Goal: Contribute content: Contribute content

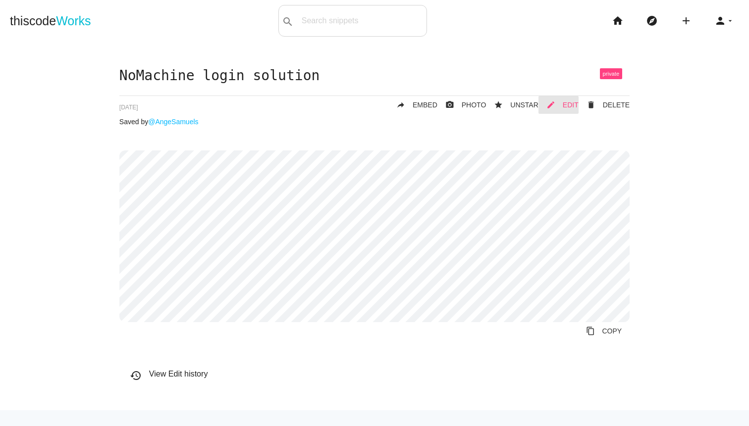
click at [569, 100] on link "mode_edit EDIT" at bounding box center [558, 105] width 40 height 18
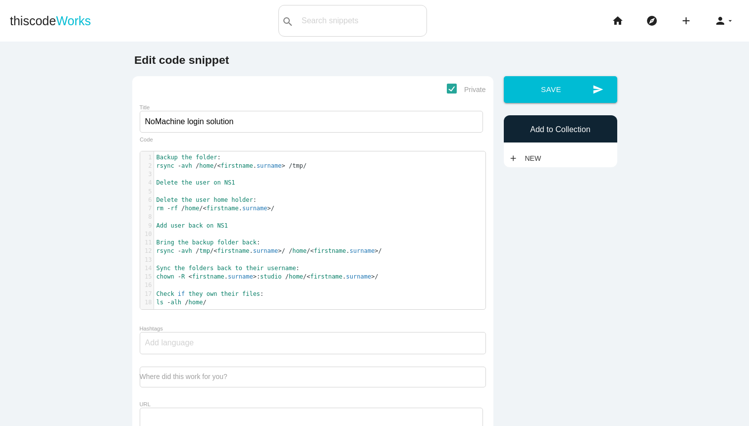
scroll to position [3, 0]
type textarea "<firstname.surname>"
drag, startPoint x: 271, startPoint y: 209, endPoint x: 202, endPoint y: 205, distance: 69.4
click at [202, 205] on span "rm - rf / home /< firstname . surname > /" at bounding box center [215, 208] width 118 height 7
paste textarea
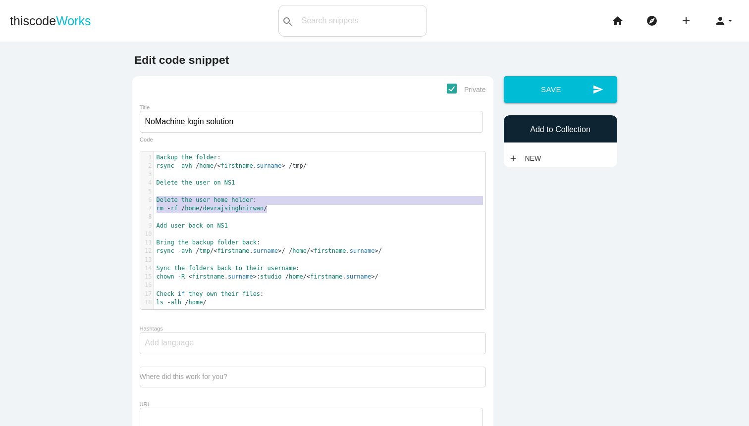
type textarea "rm -rf /home/devrajsinghnirwan/"
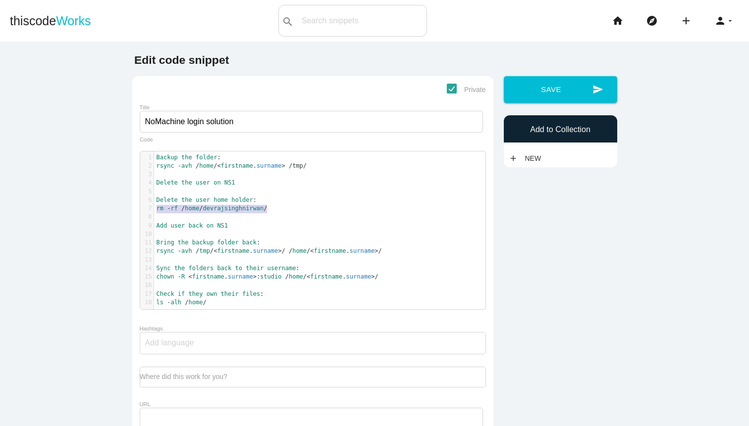
drag, startPoint x: 273, startPoint y: 210, endPoint x: 153, endPoint y: 211, distance: 119.8
click at [154, 211] on pre "rm - rf / home / devrajsinghnirwan /" at bounding box center [319, 208] width 331 height 8
type textarea "ls -alh /home/"
drag, startPoint x: 216, startPoint y: 304, endPoint x: 153, endPoint y: 303, distance: 62.4
click at [153, 303] on div "x 1 Backup the folder : 2 rsync - avh / home /< firstname . surname > /tmp/ 3 ​…" at bounding box center [320, 238] width 360 height 173
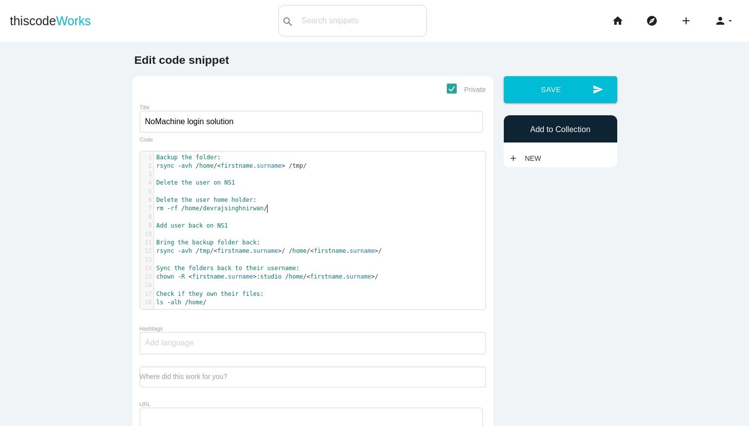
type textarea "rm -rf /home/devrajsinghnirwan/"
drag, startPoint x: 268, startPoint y: 207, endPoint x: 148, endPoint y: 211, distance: 119.9
click at [154, 211] on div "7 rm - rf / home / devrajsinghnirwan /" at bounding box center [319, 208] width 331 height 8
click at [265, 208] on span "/" at bounding box center [264, 208] width 3 height 7
paste textarea "/"
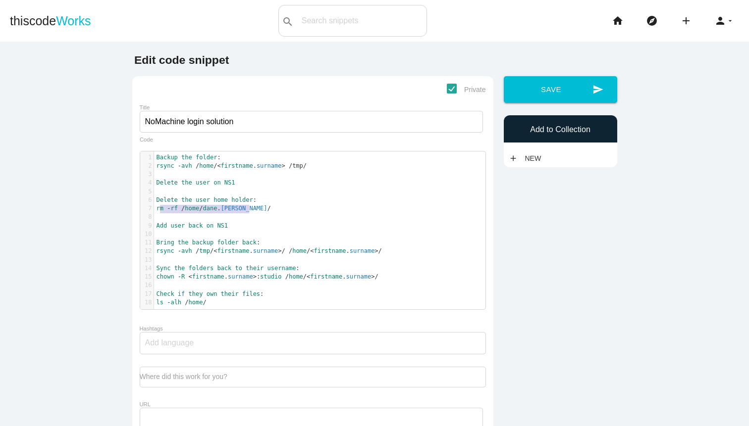
type textarea "rm -rf /home/dane.coetzee/"
drag, startPoint x: 253, startPoint y: 209, endPoint x: 154, endPoint y: 208, distance: 98.5
click at [154, 208] on pre "rm - rf / home / dane . coetzee /" at bounding box center [319, 208] width 331 height 8
click at [234, 206] on span "coetzee" at bounding box center [244, 208] width 47 height 7
type textarea "dane.coetzee"
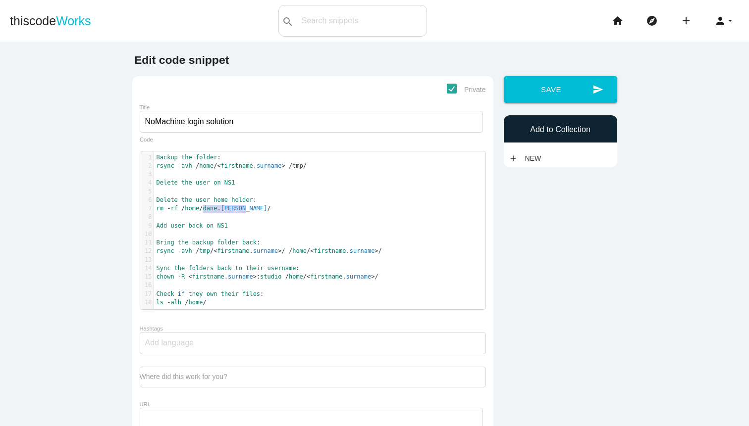
drag, startPoint x: 247, startPoint y: 207, endPoint x: 203, endPoint y: 209, distance: 44.1
click at [203, 209] on span "rm - rf / home / dane . coetzee /" at bounding box center [213, 208] width 114 height 7
paste textarea
type textarea "rm -rf /home/travis.harvey/"
drag, startPoint x: 262, startPoint y: 208, endPoint x: 152, endPoint y: 211, distance: 109.5
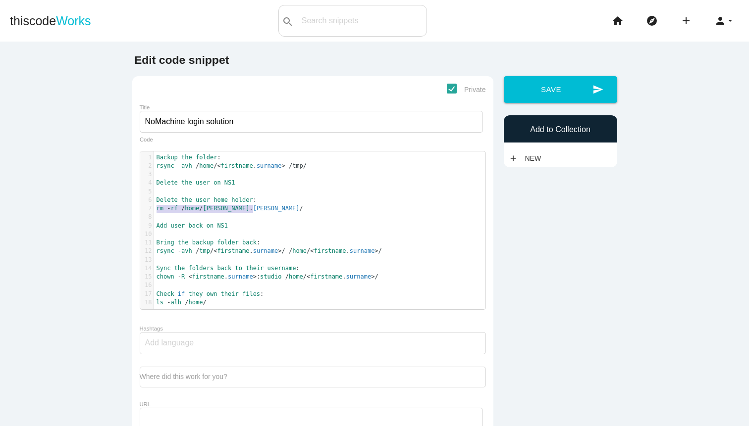
click at [154, 211] on div "7 rm - rf / home / travis . harvey /" at bounding box center [319, 208] width 331 height 8
click at [251, 213] on pre "​" at bounding box center [319, 217] width 331 height 8
type textarea "travis.harvey"
drag, startPoint x: 250, startPoint y: 210, endPoint x: 204, endPoint y: 209, distance: 45.6
click at [204, 209] on span "rm - rf / home / travis . harvey /" at bounding box center [229, 208] width 147 height 7
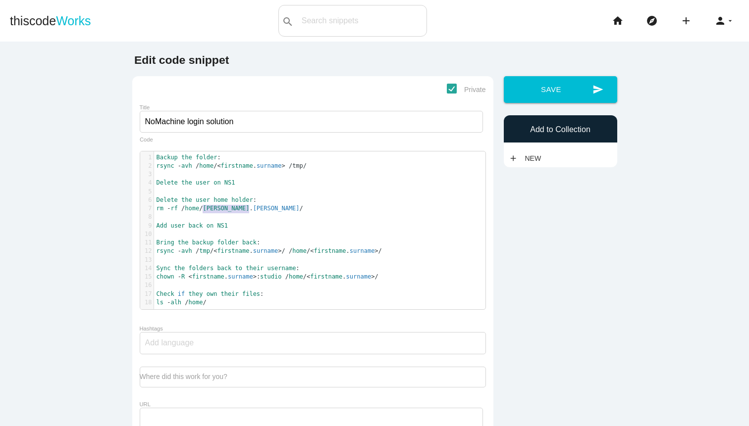
paste textarea
type textarea "miel.rinquest/"
type textarea "rm -rf /home/shamiel.rinquest/"
drag, startPoint x: 270, startPoint y: 209, endPoint x: 150, endPoint y: 206, distance: 119.9
click at [154, 206] on div "7 rm - rf / home / shamiel . rinquest /" at bounding box center [319, 208] width 331 height 8
